Goal: Find specific page/section: Find specific page/section

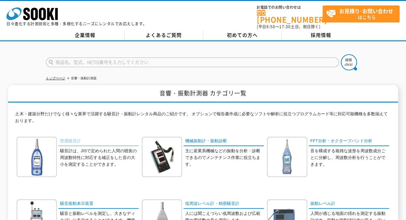
click at [75, 137] on link "普通騒音計" at bounding box center [98, 141] width 80 height 9
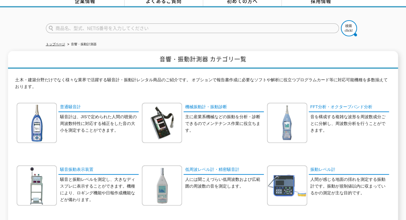
scroll to position [96, 0]
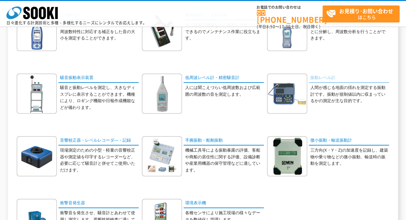
click at [321, 79] on link "振動レベル計" at bounding box center [348, 77] width 80 height 9
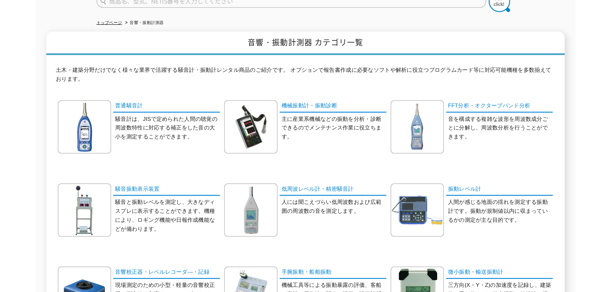
scroll to position [32, 0]
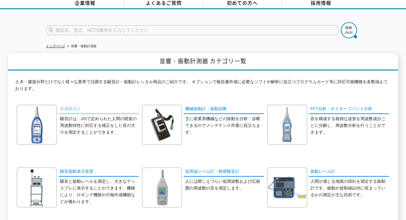
click at [67, 105] on link "普通騒音計" at bounding box center [98, 109] width 80 height 9
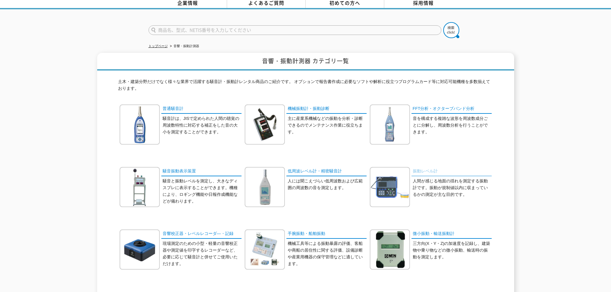
click at [405, 168] on link "振動レベル計" at bounding box center [451, 171] width 80 height 9
click at [405, 53] on div "音響・振動計測器 カテゴリ一覧 [PERSON_NAME]・建築分野だけでなく様々な業界で活躍する騒音計・振動計レンタル商品のご紹介です。 オプションで報告書…" at bounding box center [305, 206] width 611 height 306
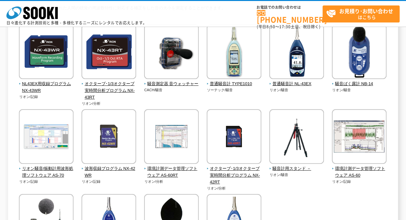
scroll to position [32, 0]
